Goal: Task Accomplishment & Management: Manage account settings

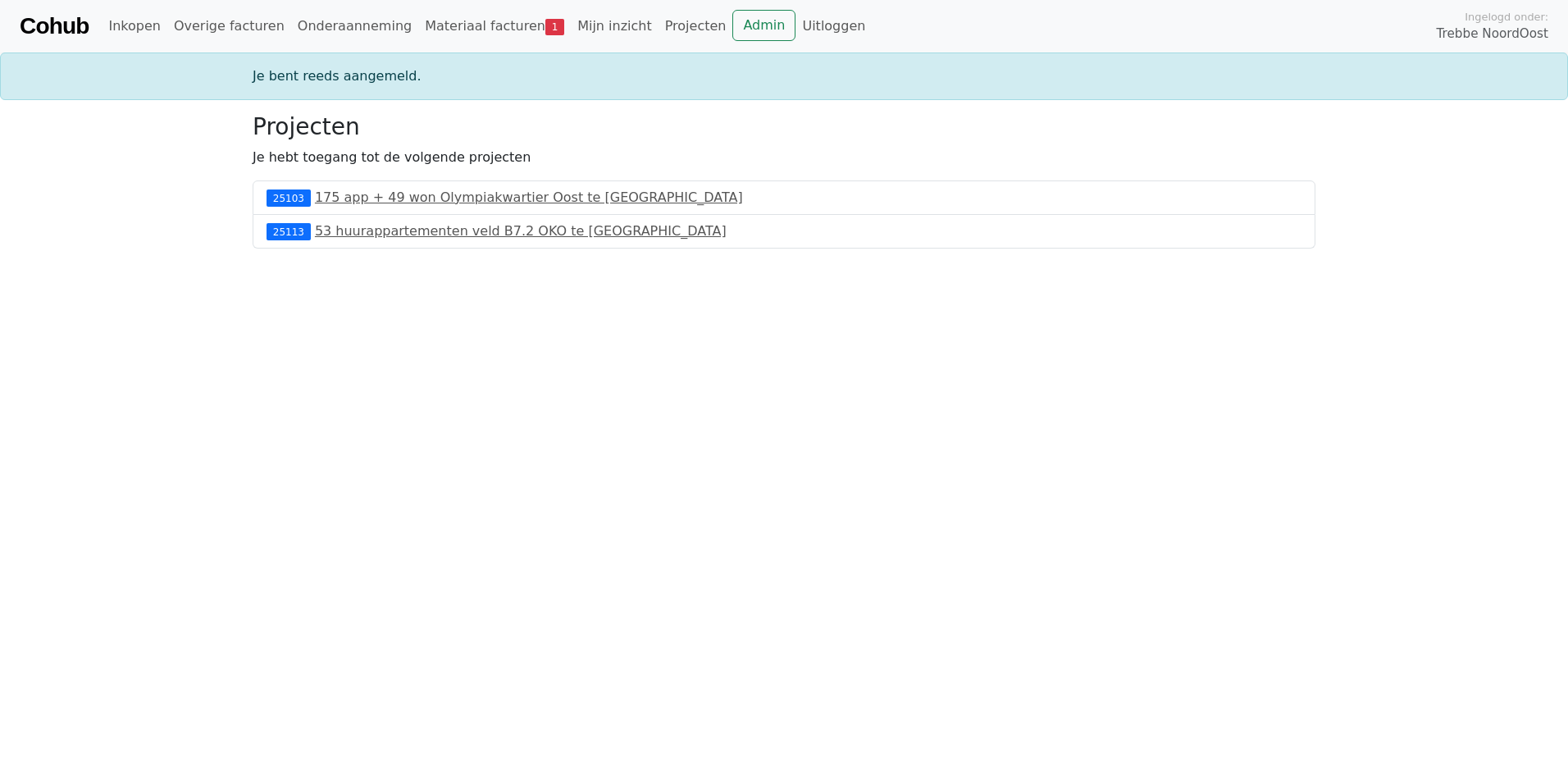
click at [455, 45] on div "Cohub Inkopen Overige facturen Onderaanneming Materiaal facturen 1 Mijn inzicht…" at bounding box center [784, 26] width 1568 height 53
click at [462, 14] on link "Materiaal facturen 1" at bounding box center [495, 26] width 153 height 33
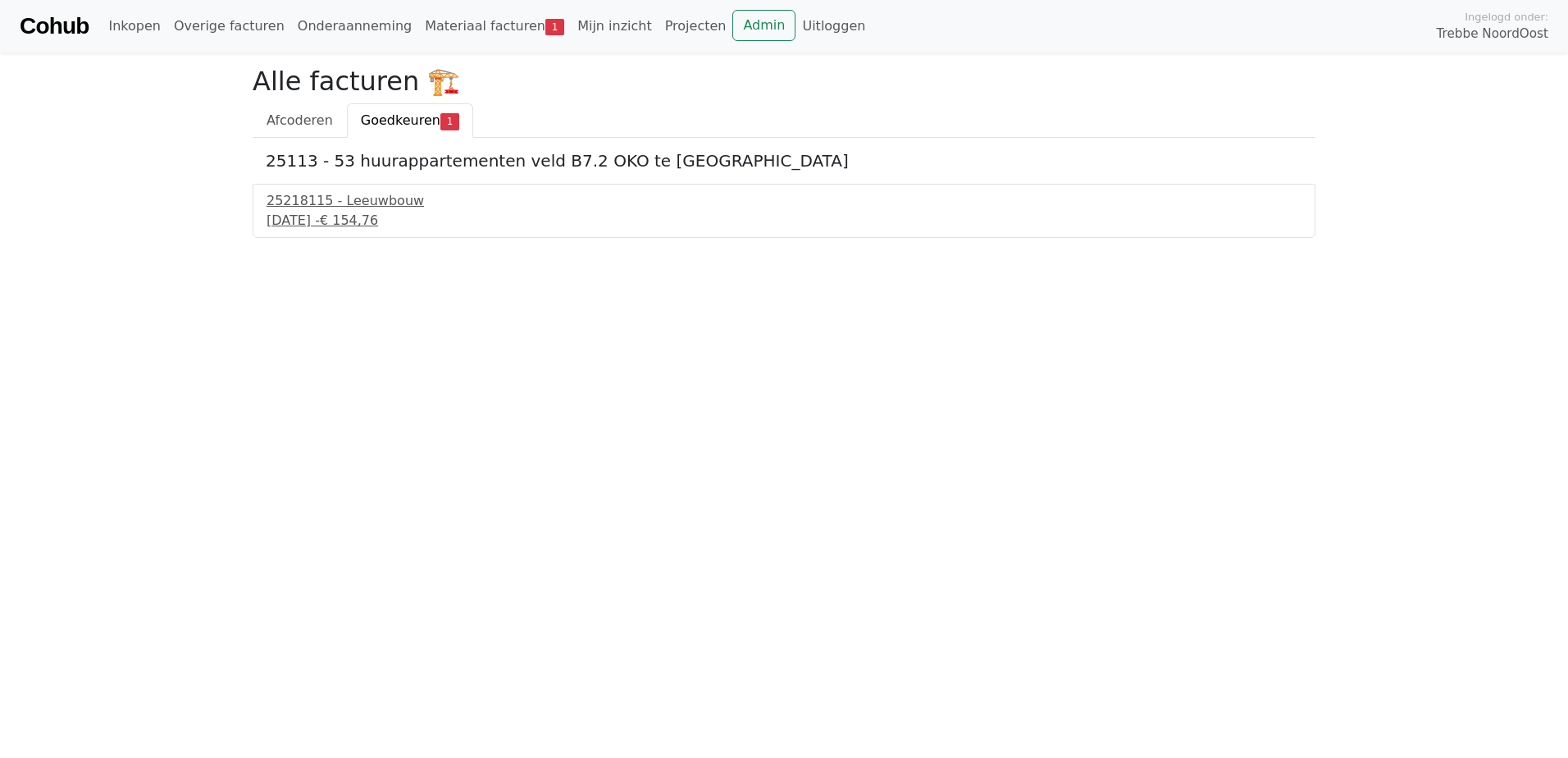
click at [365, 186] on div "25218115 - Leeuwbouw [DATE] - € 154,76" at bounding box center [784, 211] width 1063 height 54
click at [365, 187] on div "25218115 - Leeuwbouw [DATE] - € 154,76" at bounding box center [784, 211] width 1063 height 54
drag, startPoint x: 365, startPoint y: 187, endPoint x: 364, endPoint y: 202, distance: 15.0
click at [364, 202] on div "25218115 - Leeuwbouw" at bounding box center [784, 201] width 1035 height 20
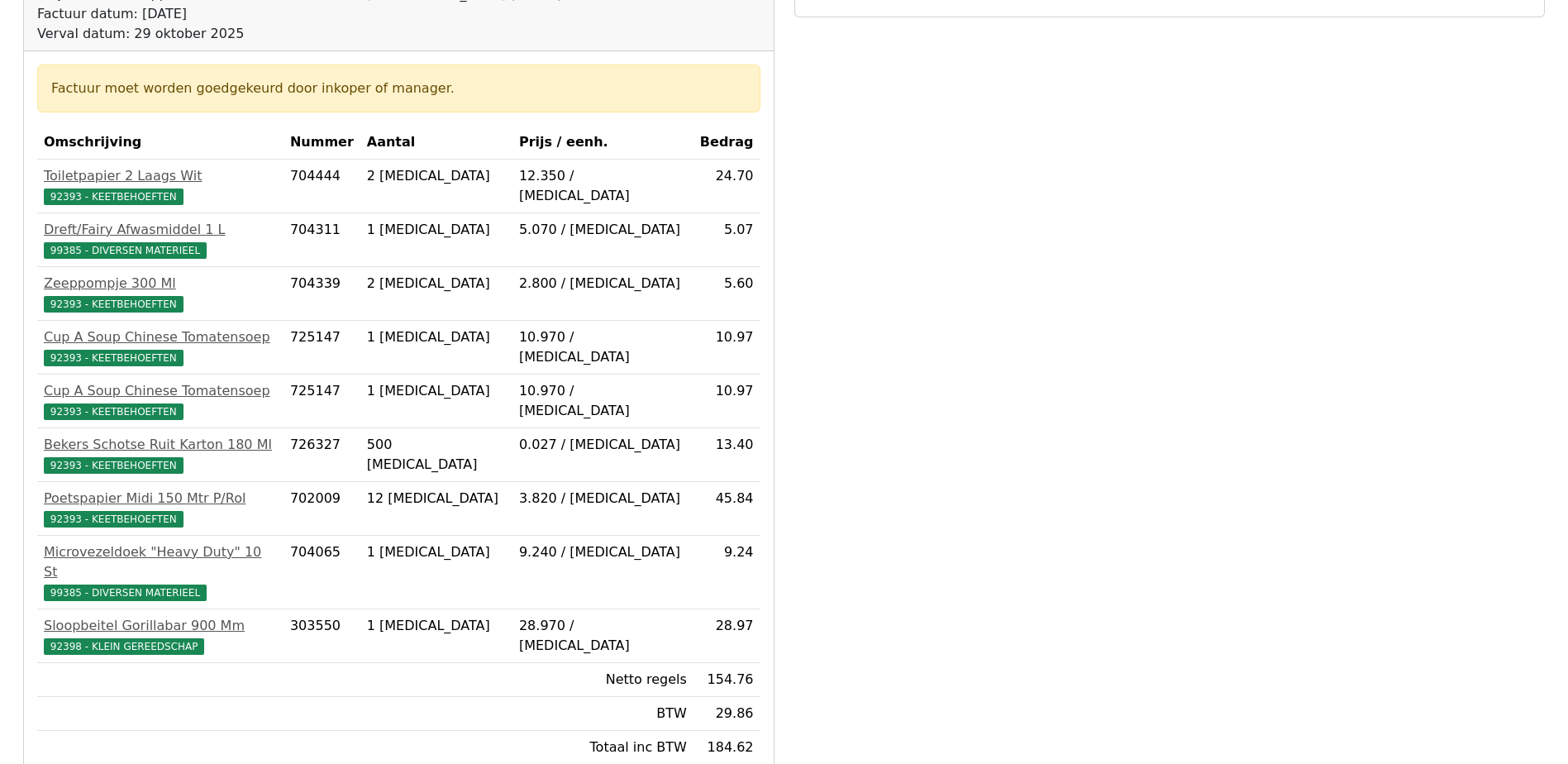
scroll to position [248, 0]
